Goal: Use online tool/utility: Utilize a website feature to perform a specific function

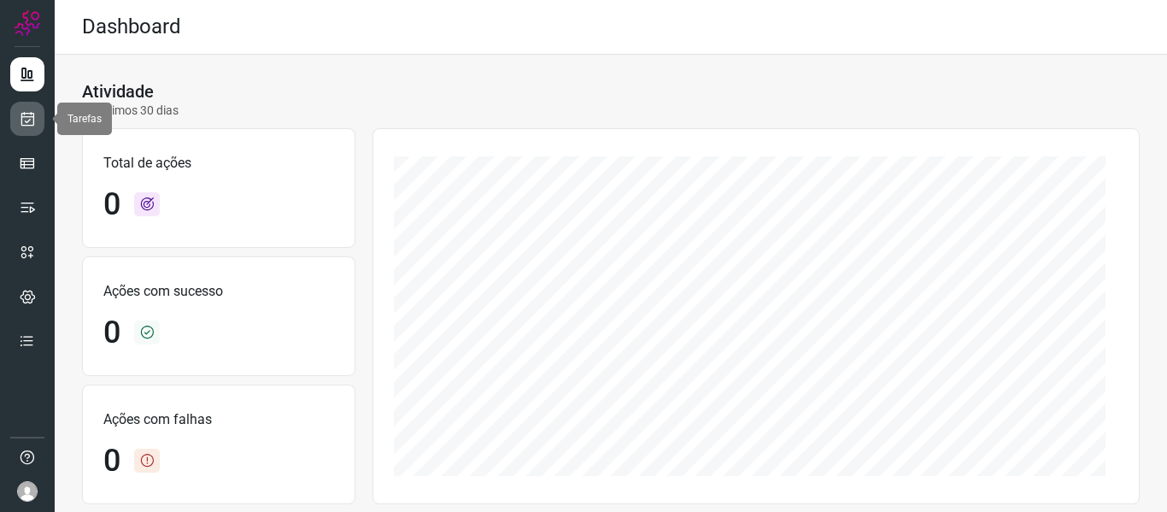
click at [18, 128] on link at bounding box center [27, 119] width 34 height 34
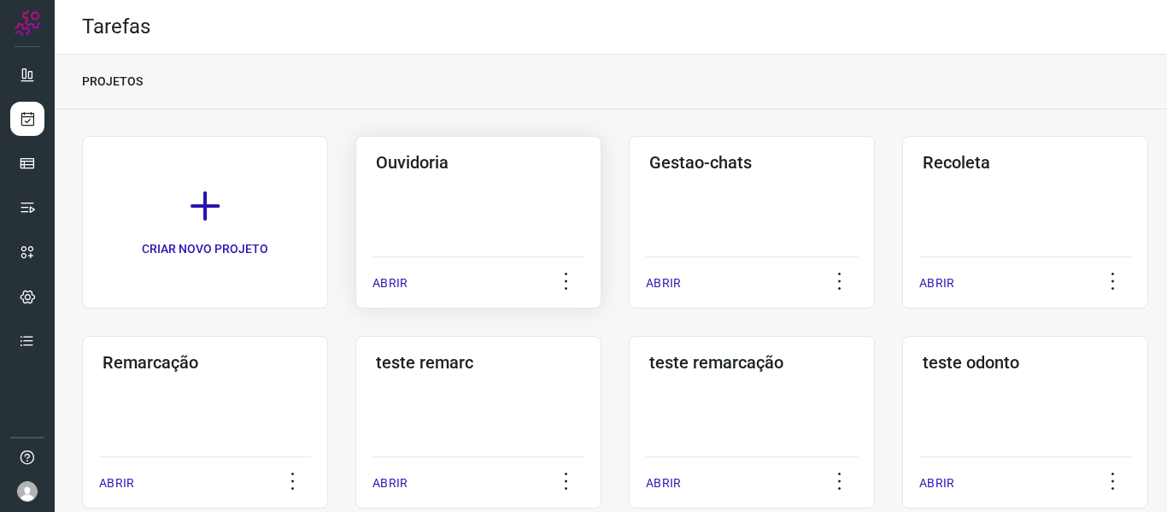
click at [374, 277] on p "ABRIR" at bounding box center [389, 283] width 35 height 18
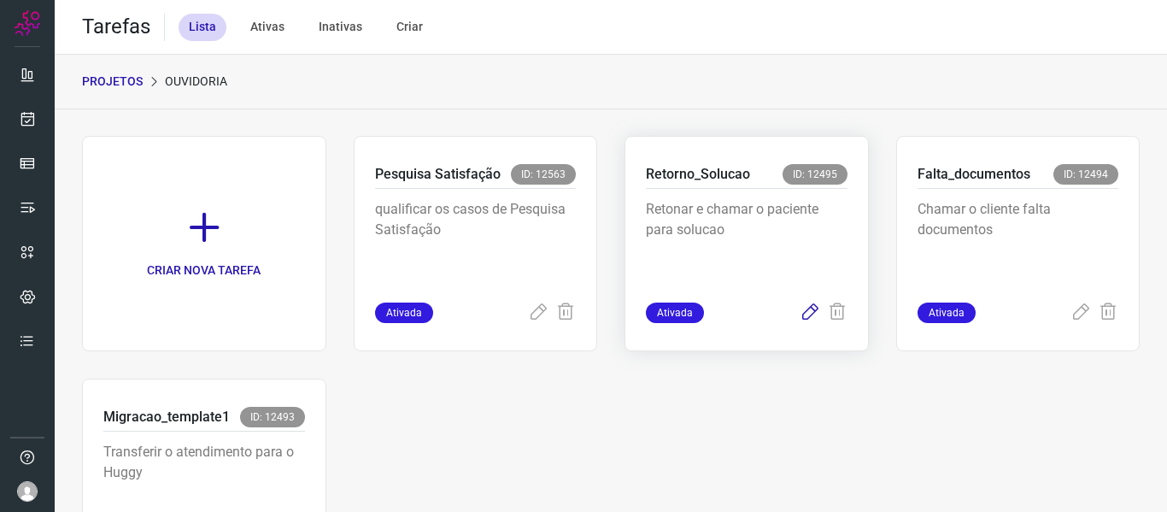
click at [805, 317] on icon at bounding box center [809, 312] width 20 height 20
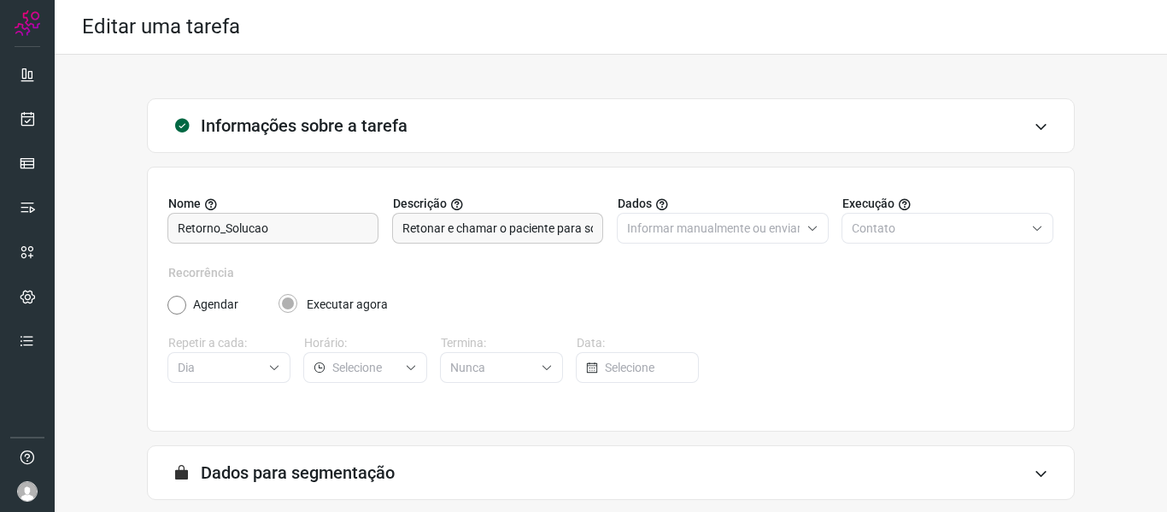
scroll to position [155, 0]
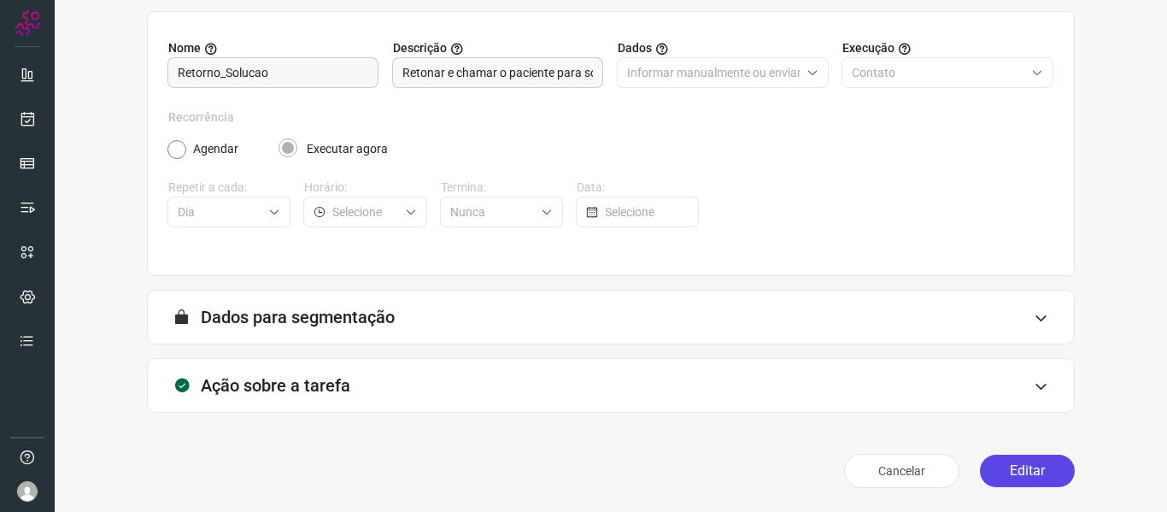
click at [993, 477] on button "Editar" at bounding box center [1027, 470] width 95 height 32
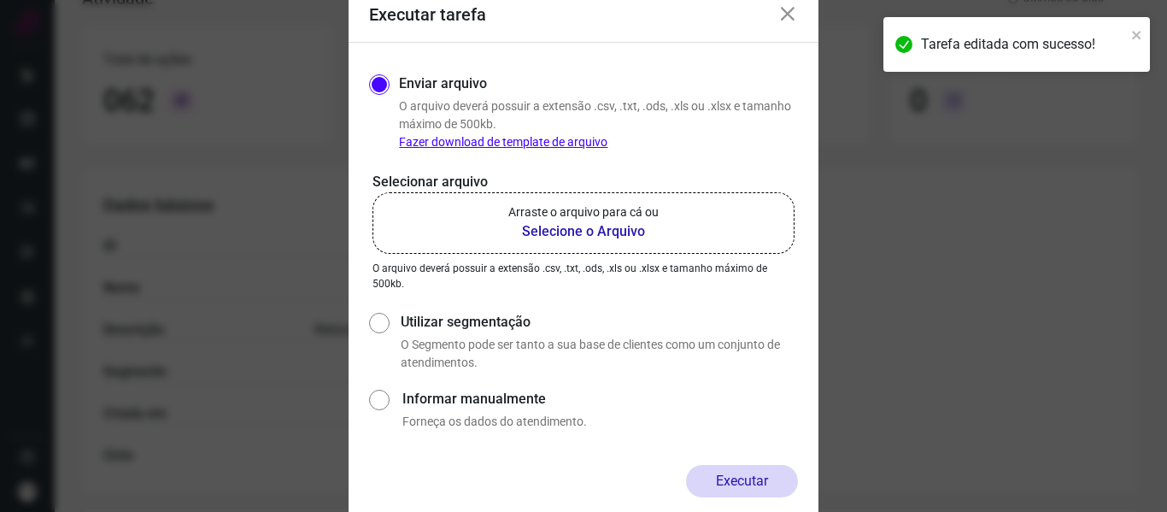
click at [477, 227] on label "Arraste o arquivo para cá ou Selecione o Arquivo" at bounding box center [583, 222] width 422 height 61
click at [0, 0] on input "Arraste o arquivo para cá ou Selecione o Arquivo" at bounding box center [0, 0] width 0 height 0
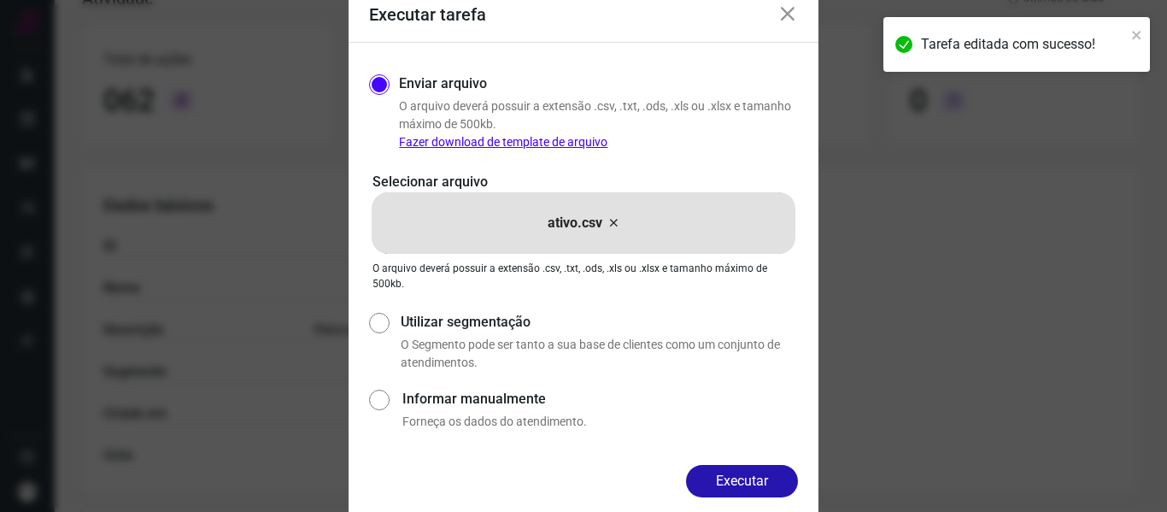
click at [728, 462] on div "Enviar arquivo O arquivo deverá possuir a extensão .csv, .txt, .ods, .xls ou .x…" at bounding box center [583, 254] width 470 height 422
click at [740, 483] on button "Executar" at bounding box center [742, 481] width 112 height 32
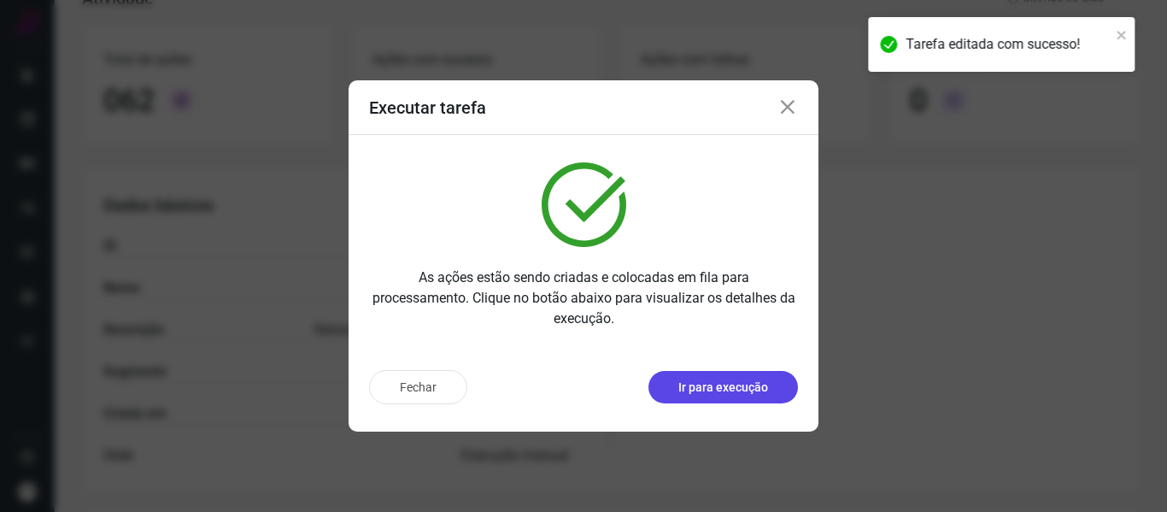
click at [746, 388] on p "Ir para execução" at bounding box center [723, 387] width 90 height 18
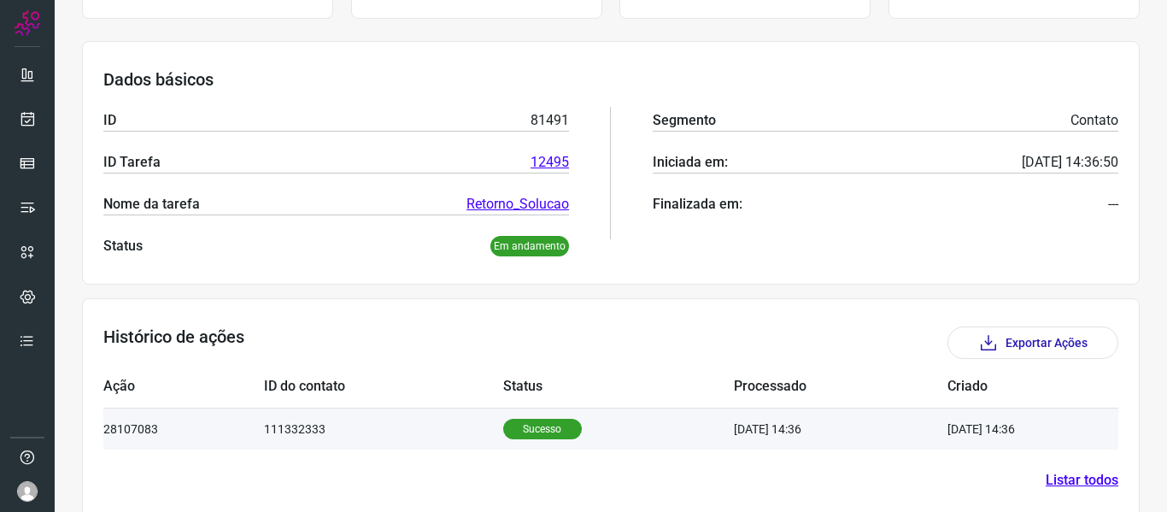
scroll to position [235, 0]
